Goal: Find specific page/section: Find specific page/section

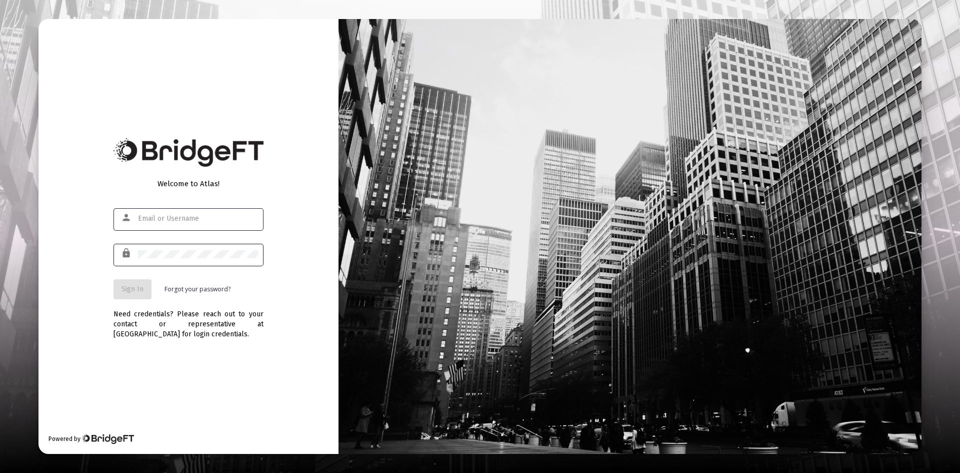
type input "[PERSON_NAME][EMAIL_ADDRESS][DOMAIN_NAME]"
click at [128, 286] on span "Sign In" at bounding box center [133, 289] width 22 height 9
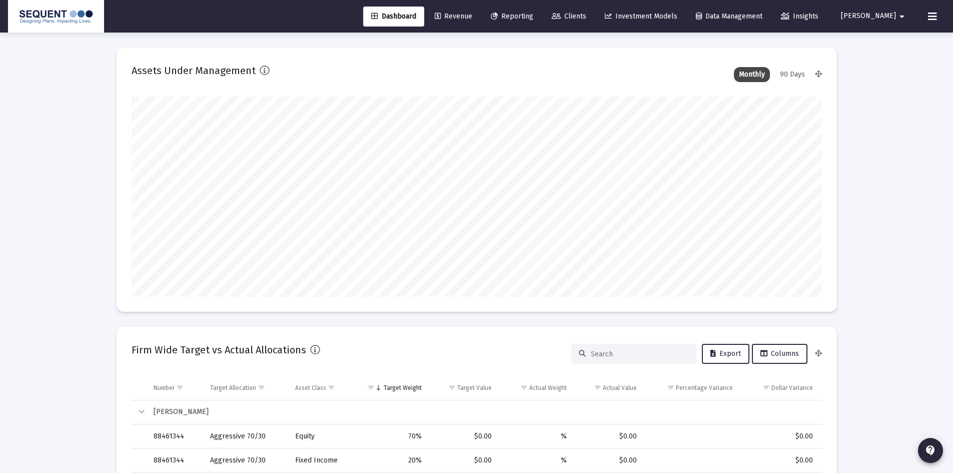
scroll to position [200, 372]
type input "[DATE]"
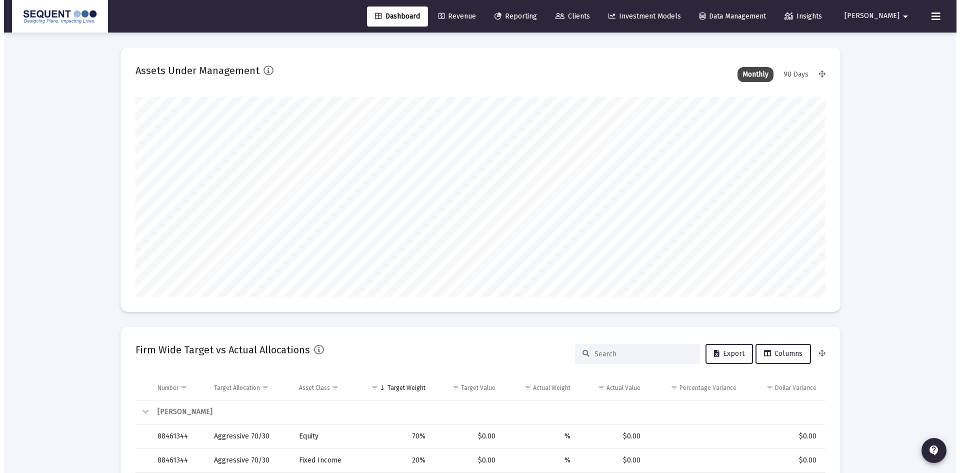
scroll to position [200, 323]
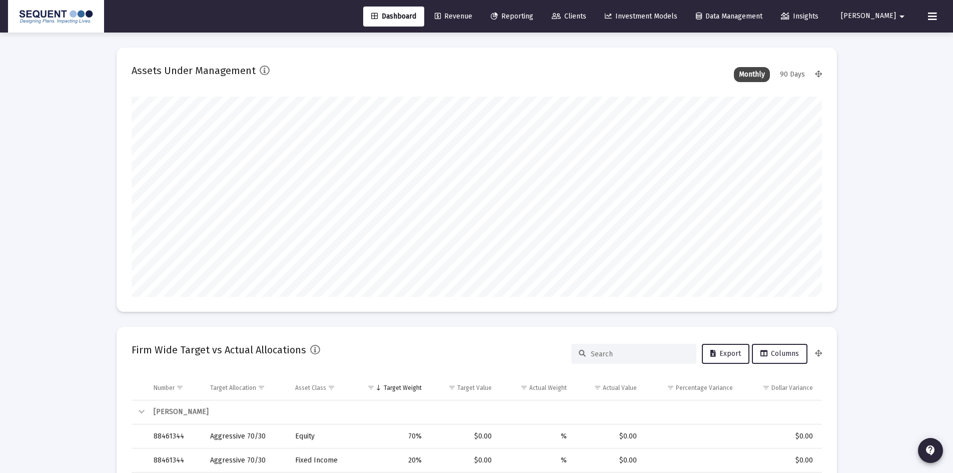
click at [586, 13] on span "Clients" at bounding box center [569, 16] width 35 height 9
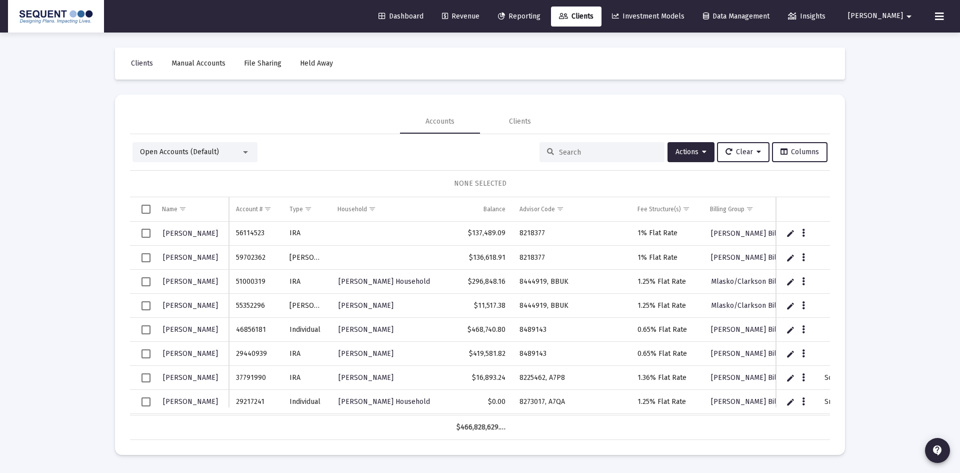
click at [895, 151] on div "Loading... Clients Manual Accounts File Sharing Held Away Accounts Clients Open…" at bounding box center [480, 236] width 960 height 473
click at [583, 155] on input at bounding box center [608, 152] width 98 height 9
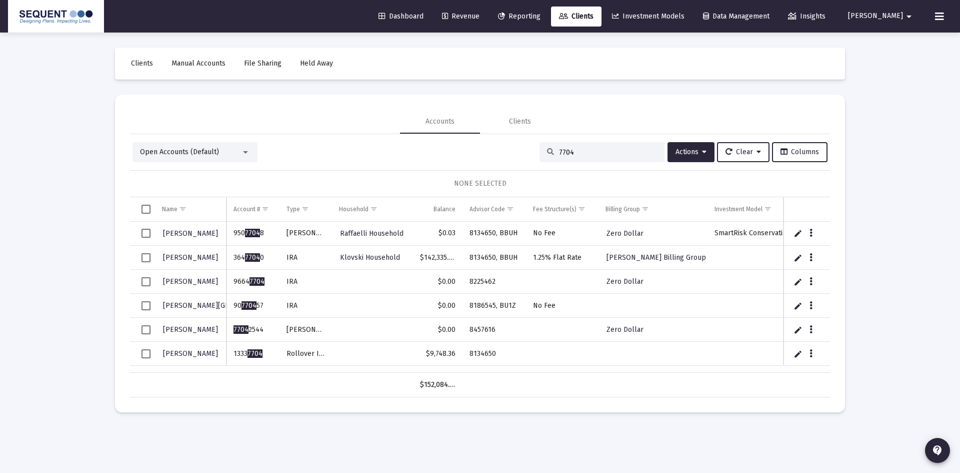
type input "7704"
drag, startPoint x: 264, startPoint y: 353, endPoint x: 234, endPoint y: 356, distance: 30.7
click at [234, 356] on td "1333 7704" at bounding box center [253, 354] width 53 height 24
copy td "1333 7704"
drag, startPoint x: 507, startPoint y: 351, endPoint x: 460, endPoint y: 354, distance: 47.1
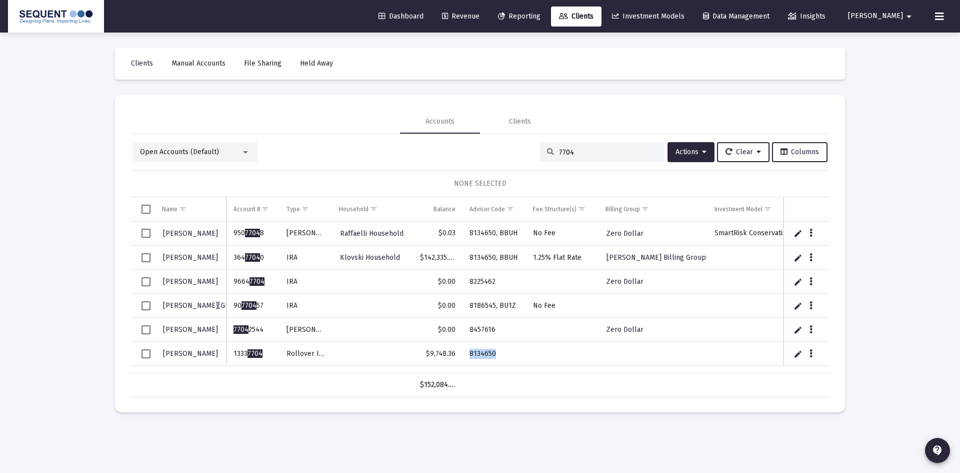
click at [460, 354] on tr "[PERSON_NAME] 1333 7704 Rollover IRA $9,748.36 8134650" at bounding box center [486, 354] width 713 height 24
copy tr "8134650"
click at [552, 350] on td "Data grid" at bounding box center [562, 354] width 73 height 24
